Goal: Information Seeking & Learning: Learn about a topic

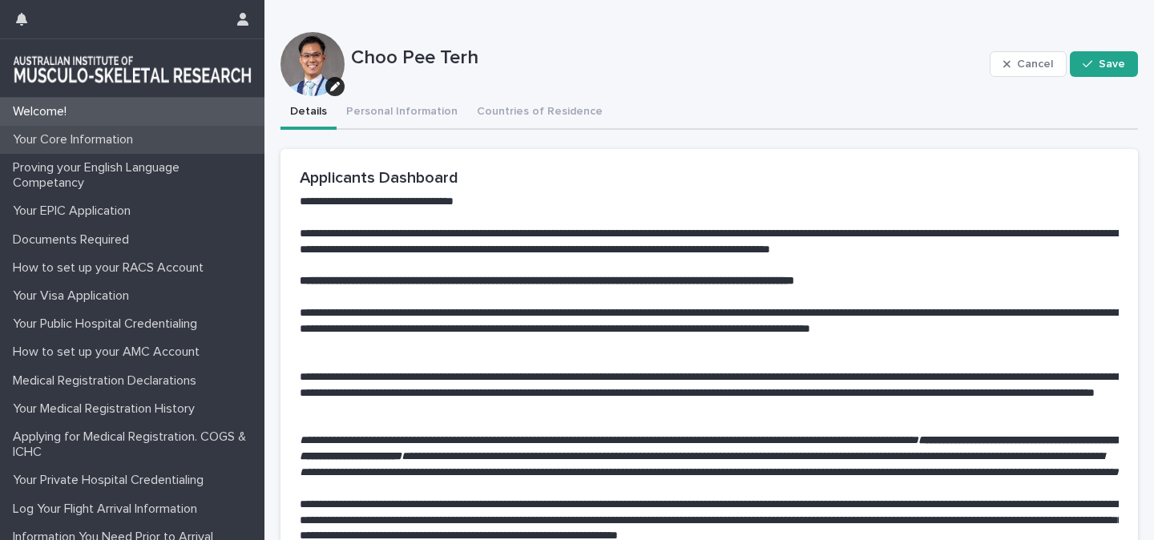
click at [95, 142] on p "Your Core Information" at bounding box center [75, 139] width 139 height 15
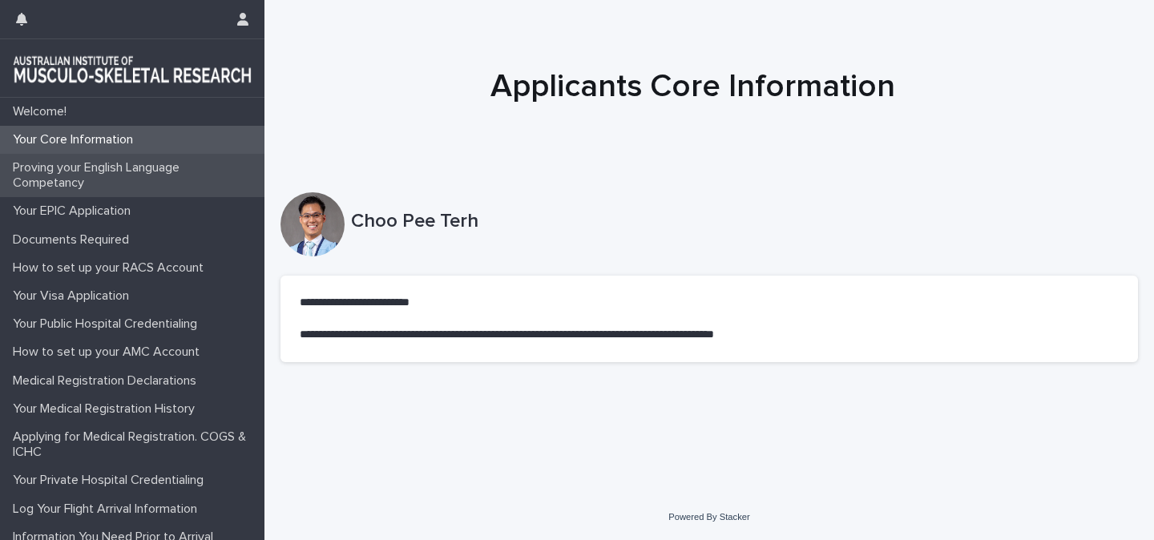
click at [66, 174] on p "Proving your English Language Competancy" at bounding box center [135, 175] width 258 height 30
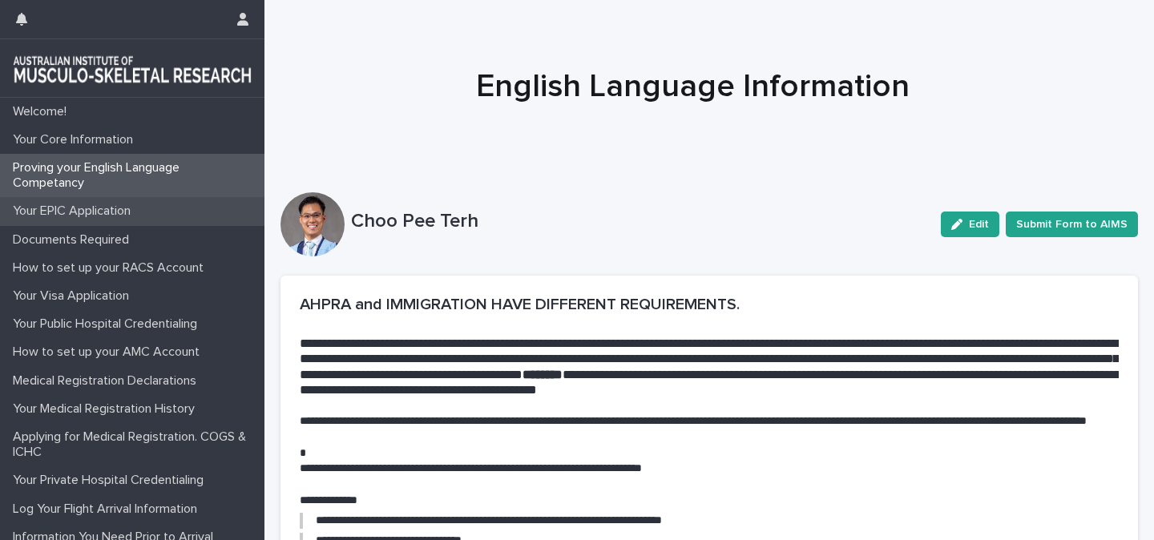
click at [68, 215] on p "Your EPIC Application" at bounding box center [74, 211] width 137 height 15
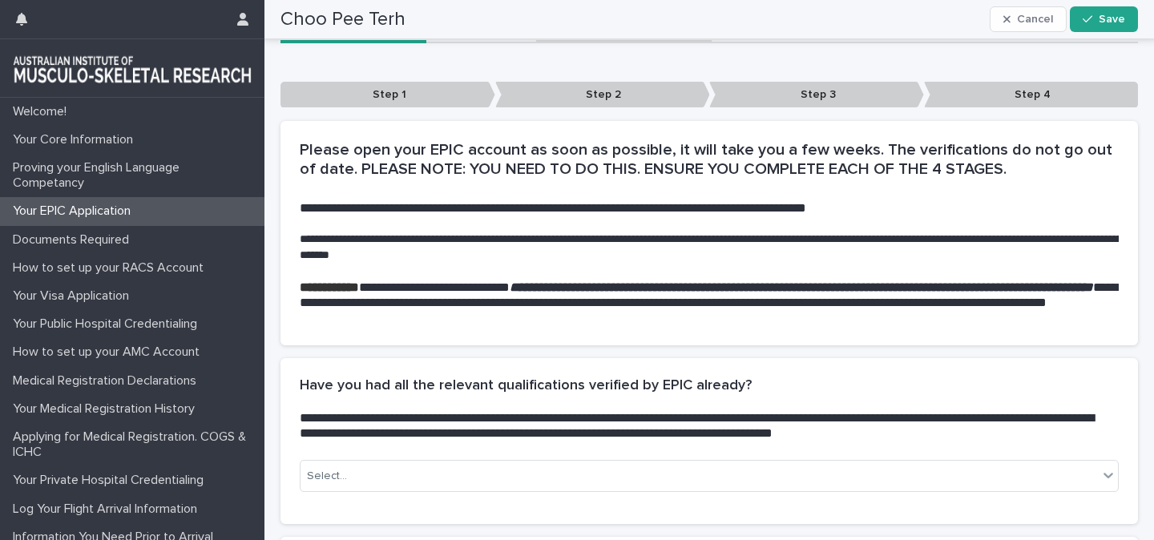
scroll to position [211, 0]
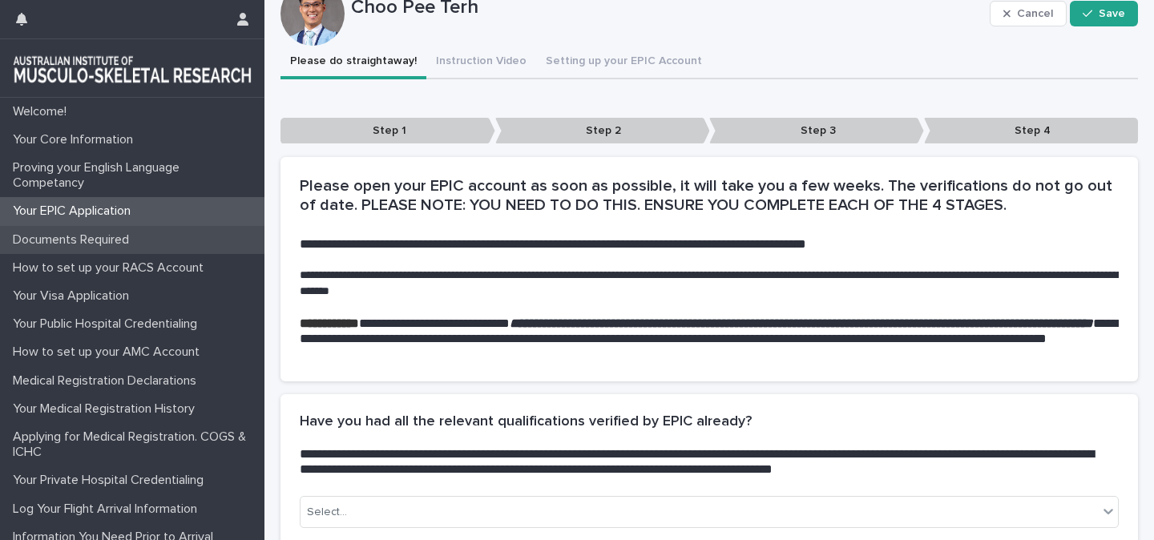
click at [86, 238] on p "Documents Required" at bounding box center [73, 239] width 135 height 15
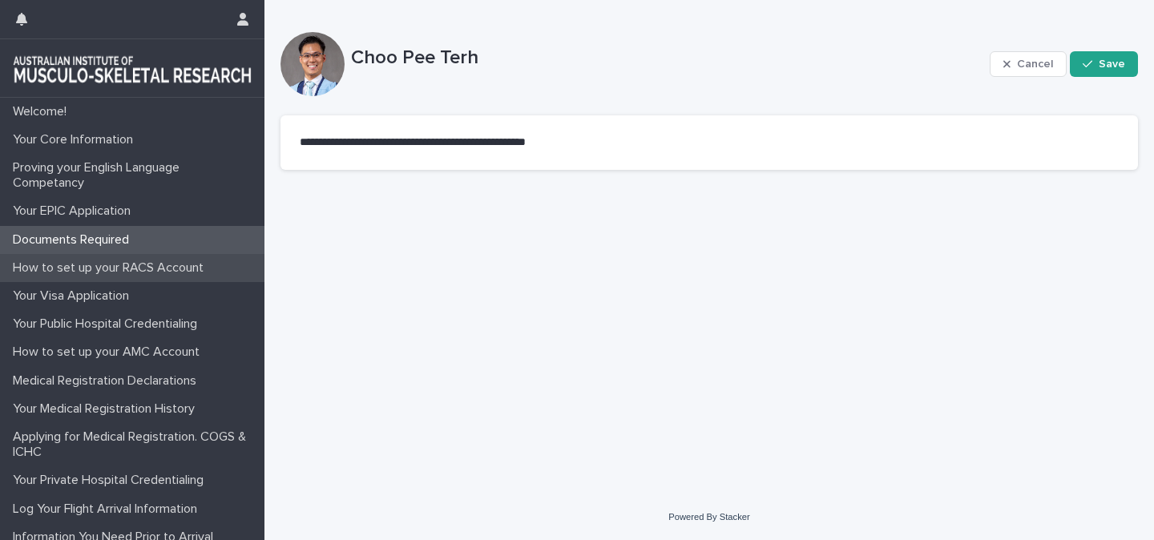
click at [198, 264] on p "How to set up your RACS Account" at bounding box center [111, 267] width 210 height 15
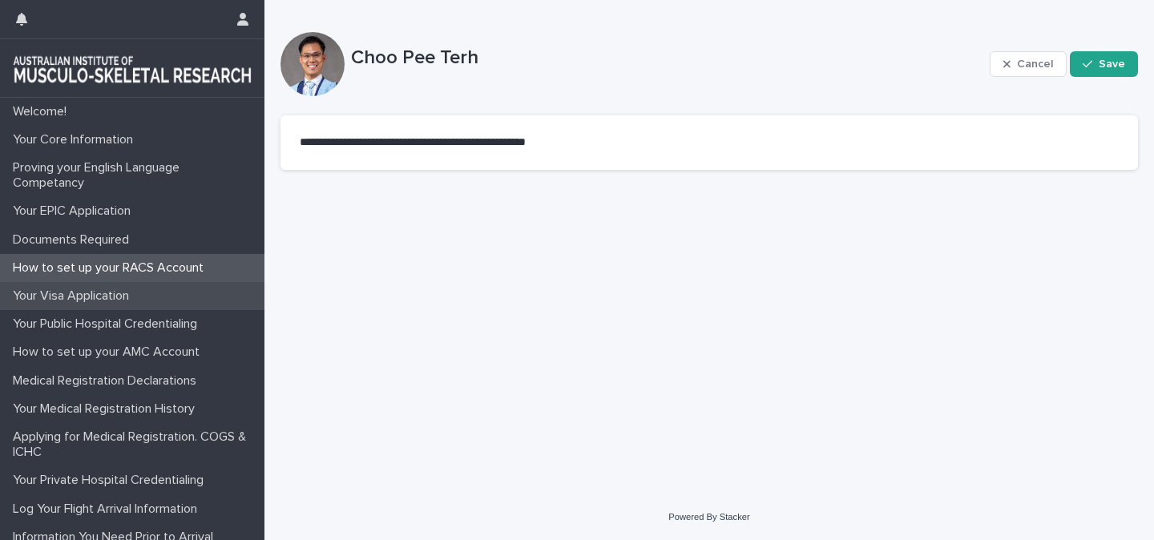
click at [99, 301] on p "Your Visa Application" at bounding box center [73, 295] width 135 height 15
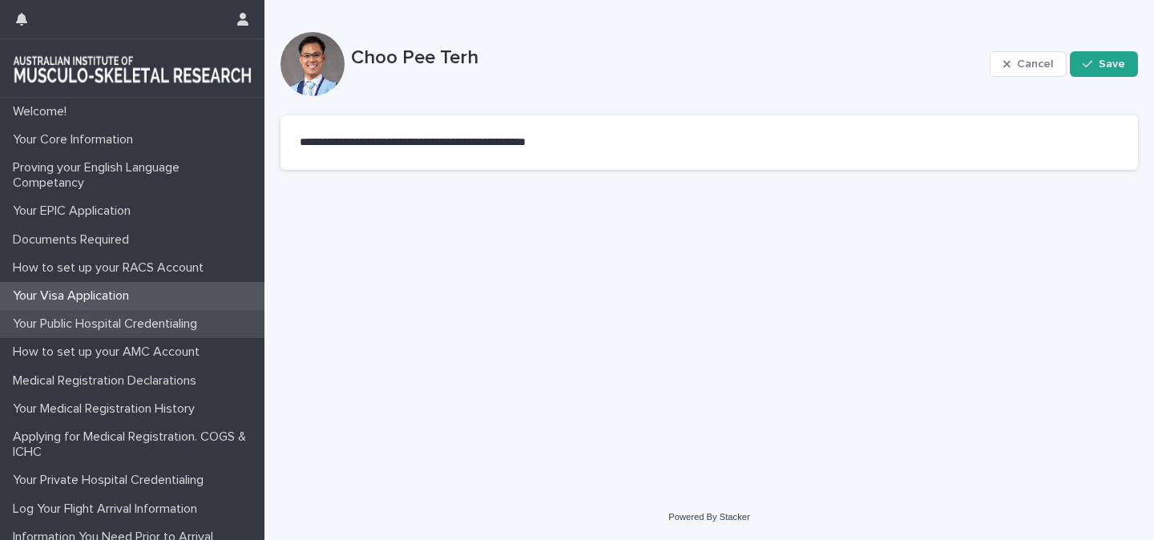
click at [104, 324] on p "Your Public Hospital Credentialing" at bounding box center [108, 323] width 204 height 15
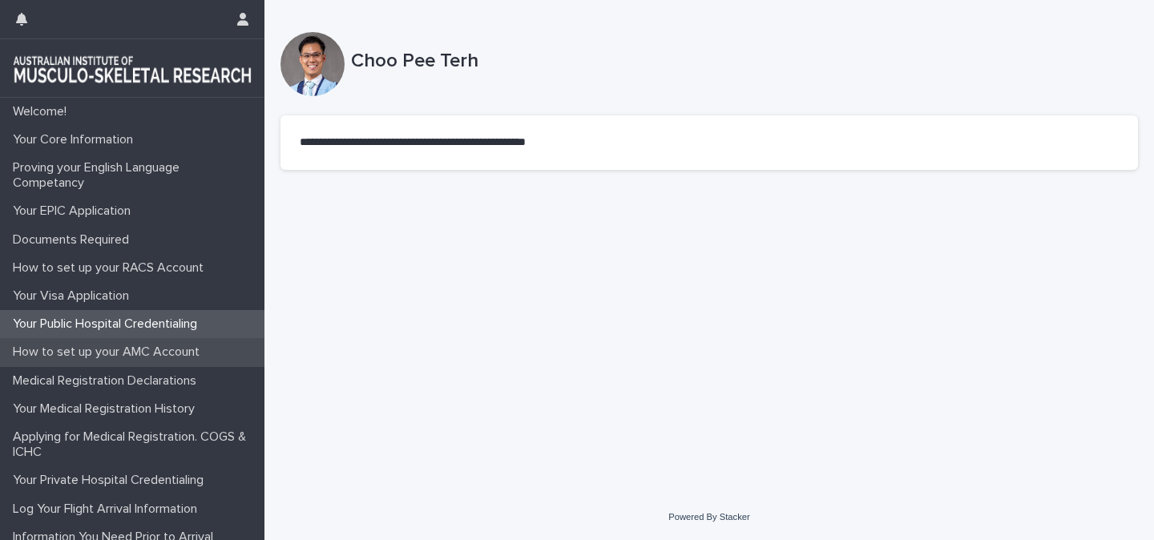
click at [107, 345] on p "How to set up your AMC Account" at bounding box center [109, 352] width 206 height 15
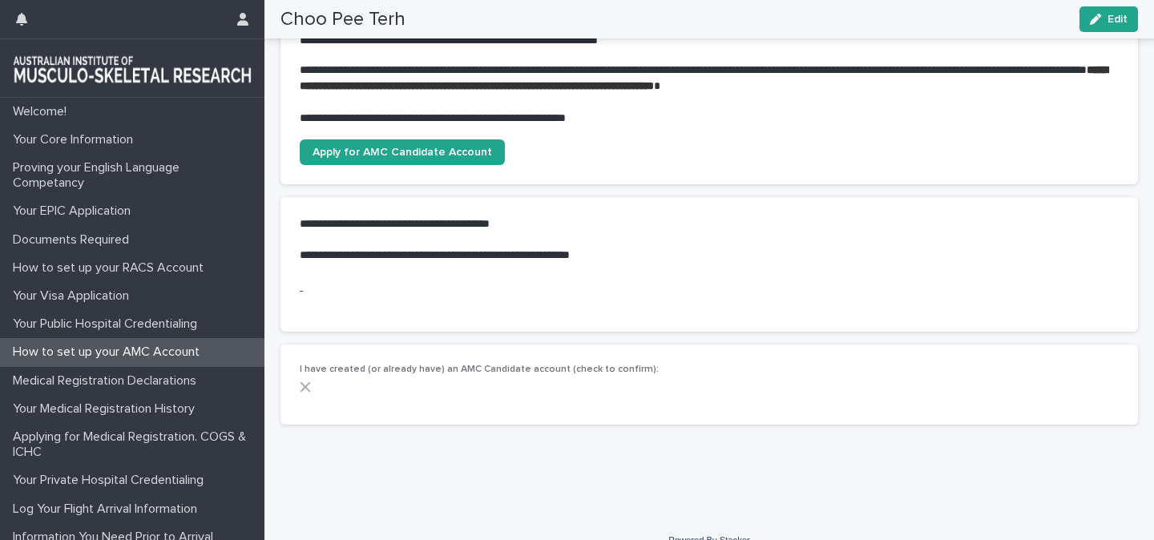
scroll to position [391, 0]
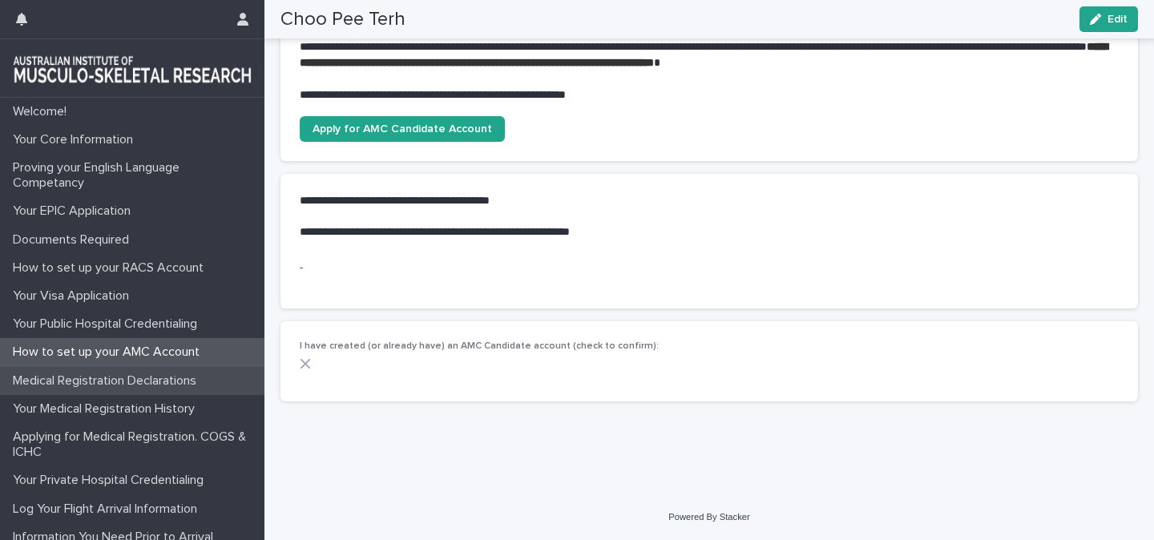
click at [113, 389] on div "Medical Registration Declarations" at bounding box center [132, 381] width 264 height 28
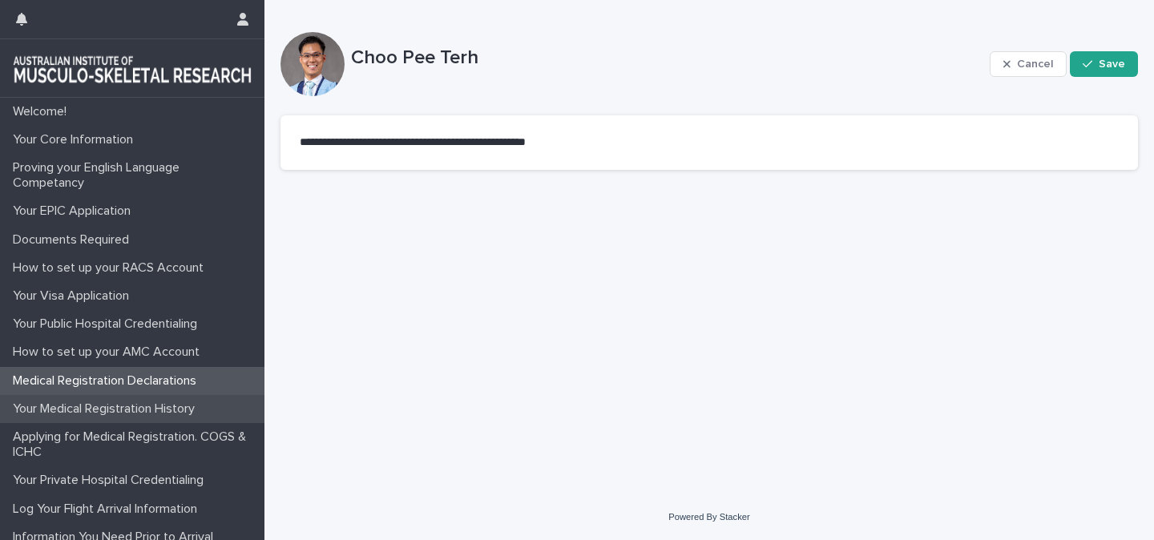
click at [111, 415] on p "Your Medical Registration History" at bounding box center [106, 408] width 201 height 15
